Goal: Check status: Check status

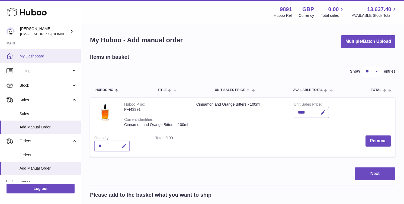
click at [47, 58] on span "My Dashboard" at bounding box center [48, 56] width 57 height 5
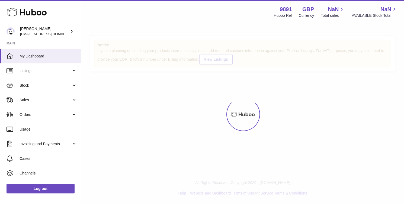
click at [47, 58] on span "My Dashboard" at bounding box center [48, 56] width 57 height 5
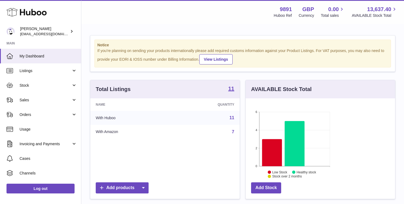
scroll to position [85, 98]
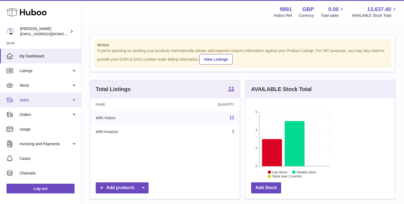
click at [40, 104] on link "Sales" at bounding box center [40, 100] width 81 height 15
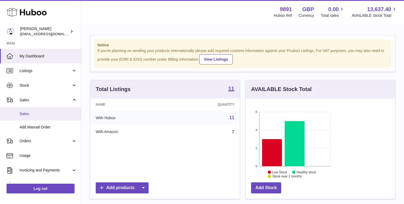
click at [47, 117] on link "Sales" at bounding box center [40, 113] width 81 height 13
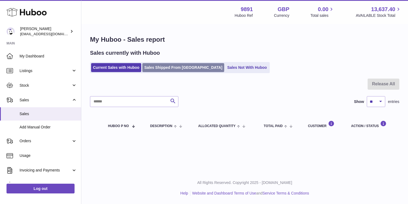
click at [169, 64] on link "Sales Shipped From [GEOGRAPHIC_DATA]" at bounding box center [183, 67] width 82 height 9
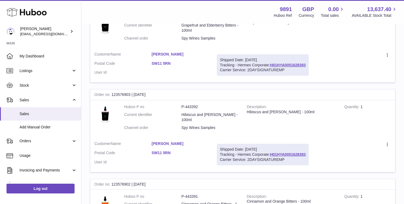
scroll to position [121, 0]
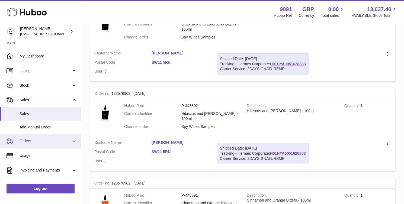
click at [26, 142] on span "Orders" at bounding box center [46, 141] width 52 height 5
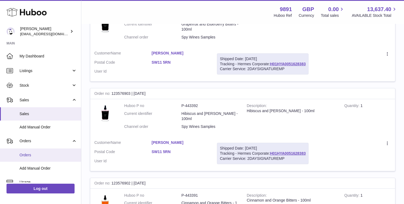
click at [36, 155] on span "Orders" at bounding box center [48, 155] width 57 height 5
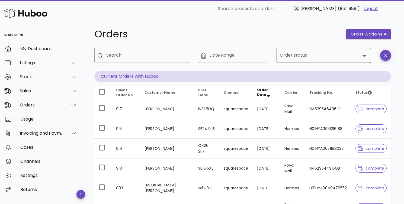
click at [300, 55] on input "Order status" at bounding box center [320, 55] width 81 height 9
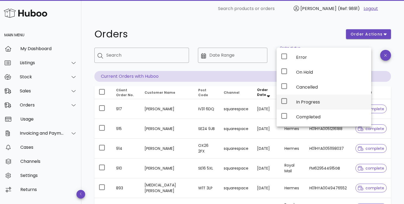
click at [314, 102] on div "In Progress" at bounding box center [331, 101] width 71 height 5
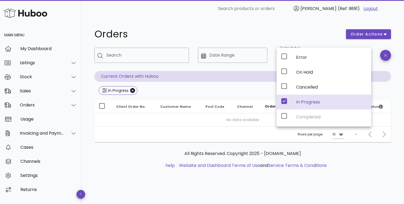
click at [312, 36] on h1 "Orders" at bounding box center [216, 34] width 245 height 10
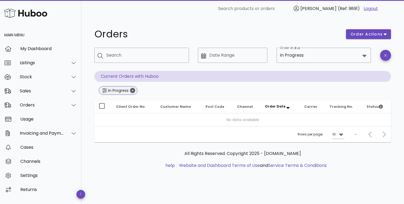
click at [132, 91] on icon "Close" at bounding box center [132, 90] width 5 height 5
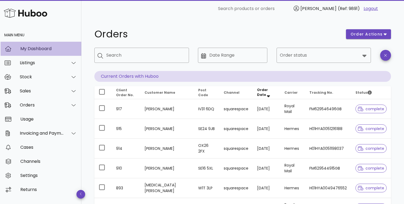
click at [50, 52] on div "My Dashboard" at bounding box center [48, 49] width 57 height 12
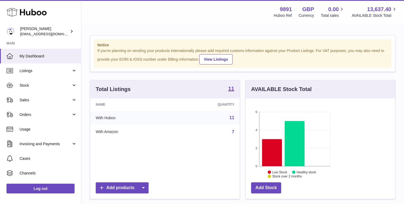
scroll to position [85, 98]
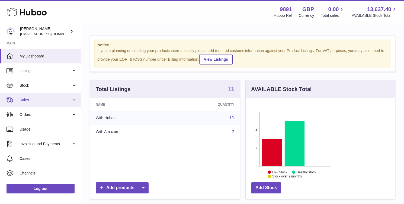
click at [41, 103] on link "Sales" at bounding box center [40, 100] width 81 height 15
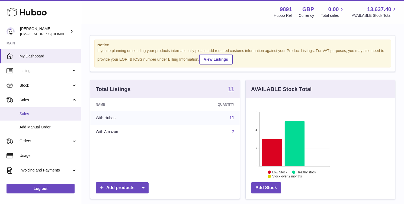
click at [44, 118] on link "Sales" at bounding box center [40, 113] width 81 height 13
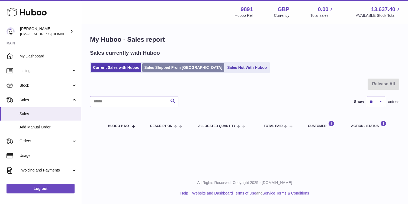
click at [167, 69] on link "Sales Shipped From [GEOGRAPHIC_DATA]" at bounding box center [183, 67] width 82 height 9
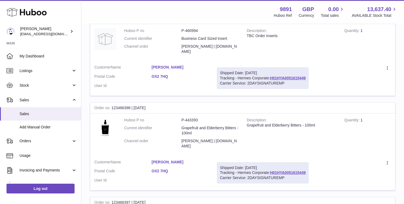
scroll to position [375, 0]
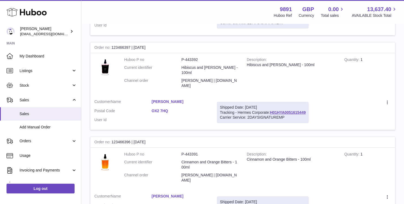
scroll to position [589, 0]
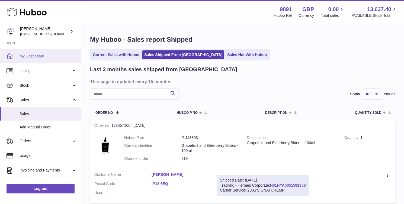
click at [56, 52] on link "My Dashboard" at bounding box center [40, 56] width 81 height 15
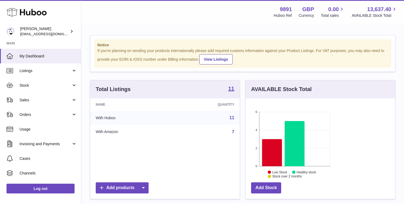
scroll to position [85, 98]
